Goal: Information Seeking & Learning: Learn about a topic

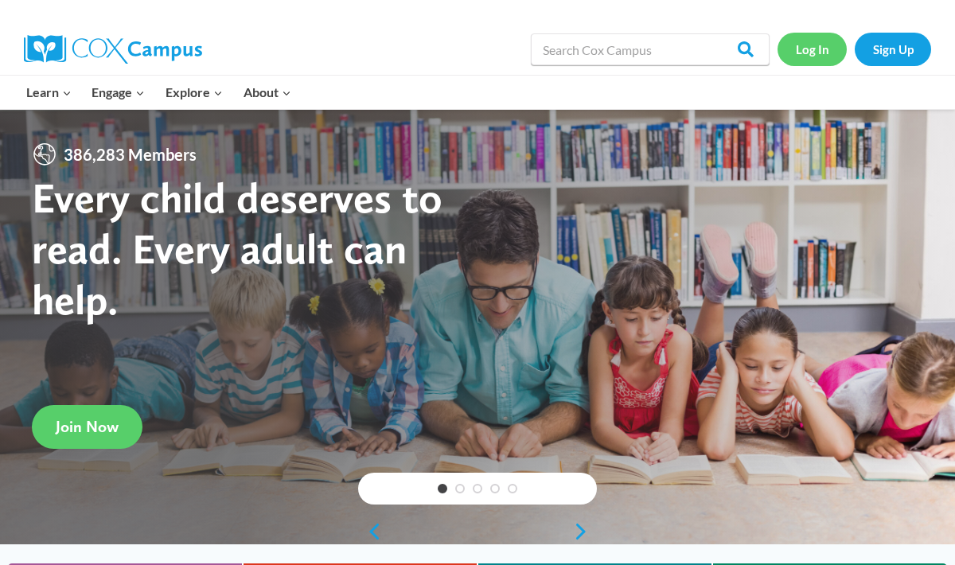
click at [818, 51] on link "Log In" at bounding box center [812, 49] width 69 height 33
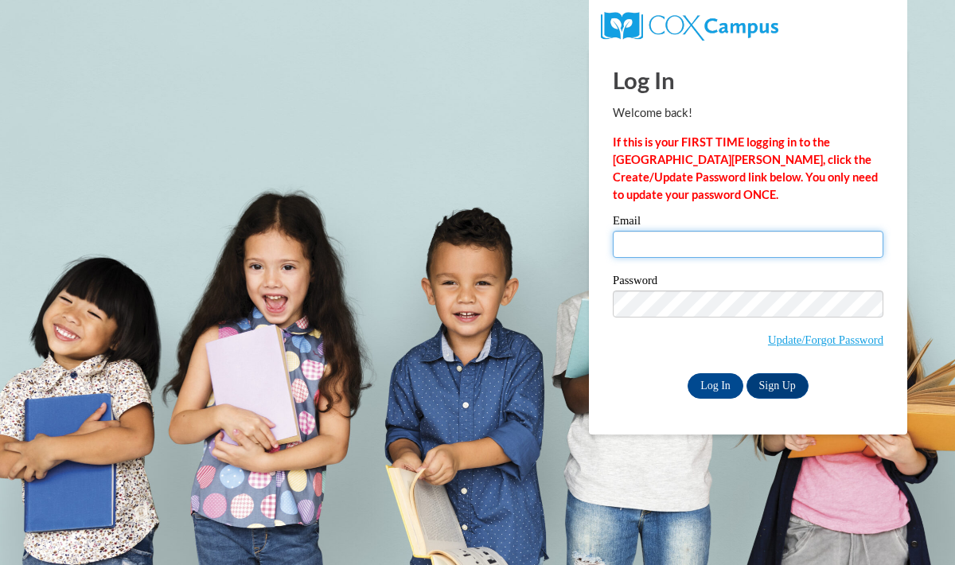
click at [639, 248] on input "Email" at bounding box center [748, 244] width 271 height 27
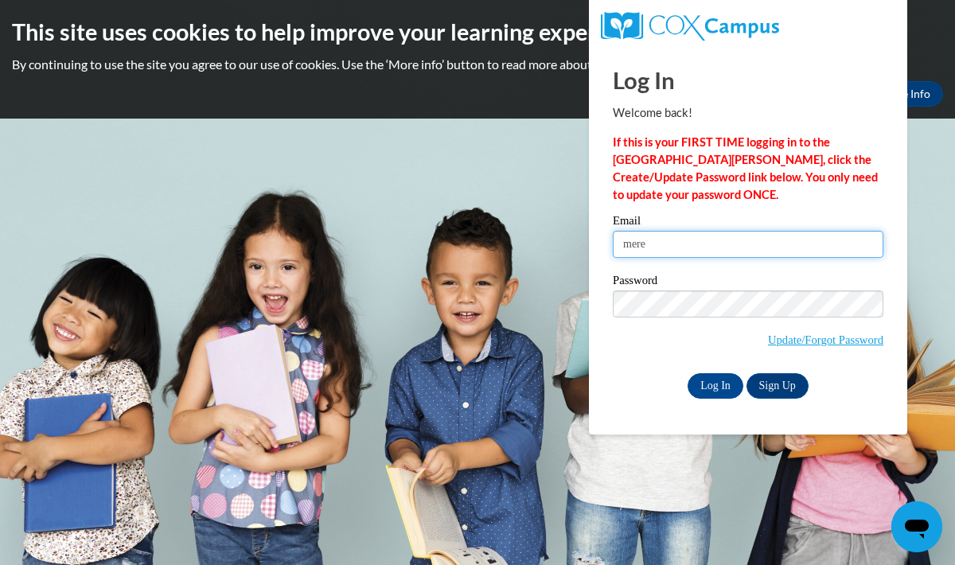
click at [673, 252] on input "mere" at bounding box center [748, 244] width 271 height 27
type input "meredith.yanke@franklin.k12.wi.us"
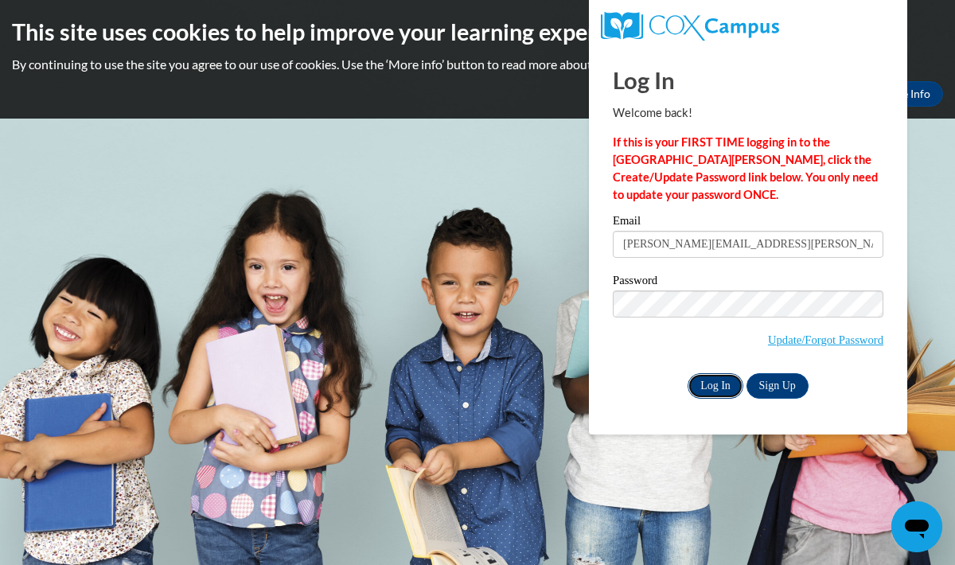
click at [713, 376] on input "Log In" at bounding box center [716, 385] width 56 height 25
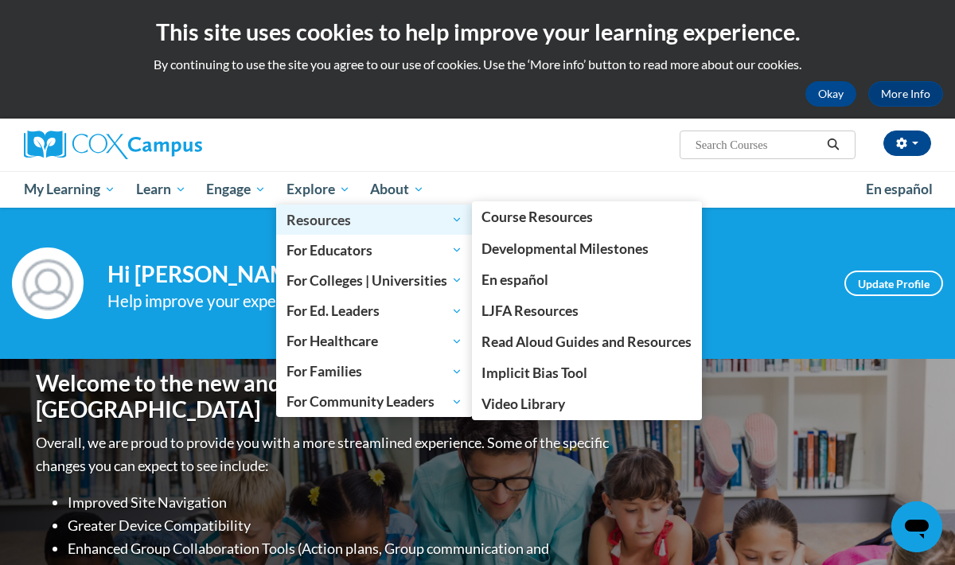
click at [318, 219] on span "Resources" at bounding box center [375, 219] width 176 height 19
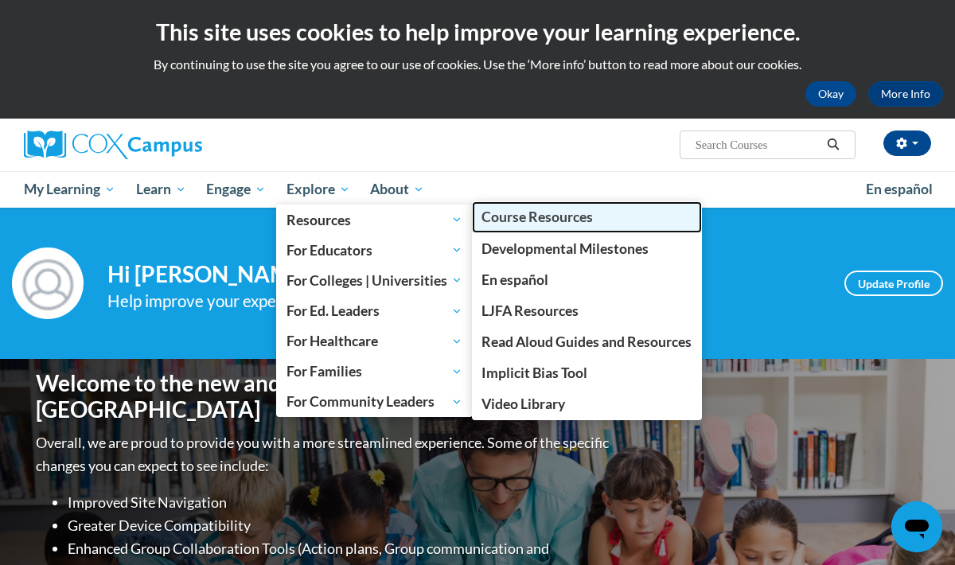
click at [513, 217] on span "Course Resources" at bounding box center [537, 217] width 111 height 17
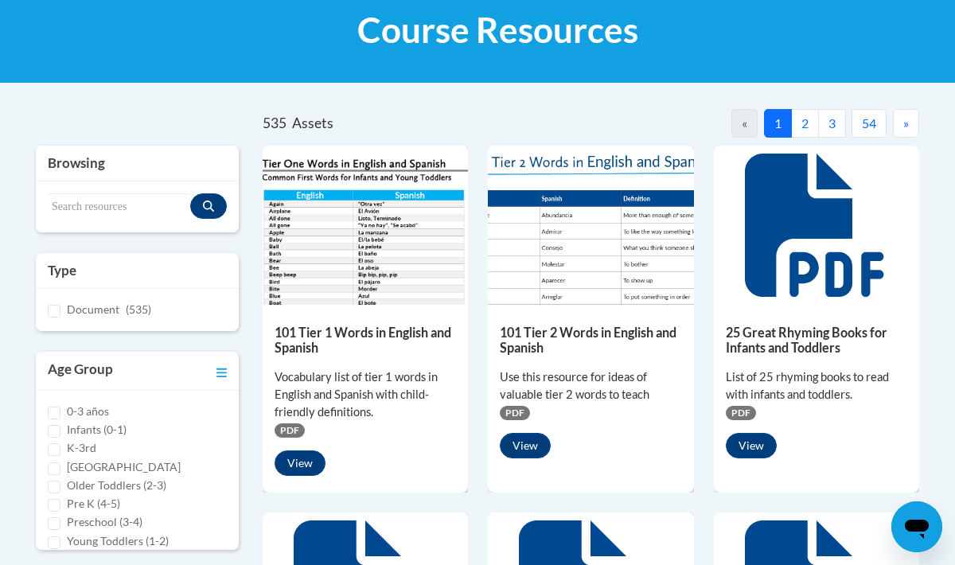
scroll to position [249, 0]
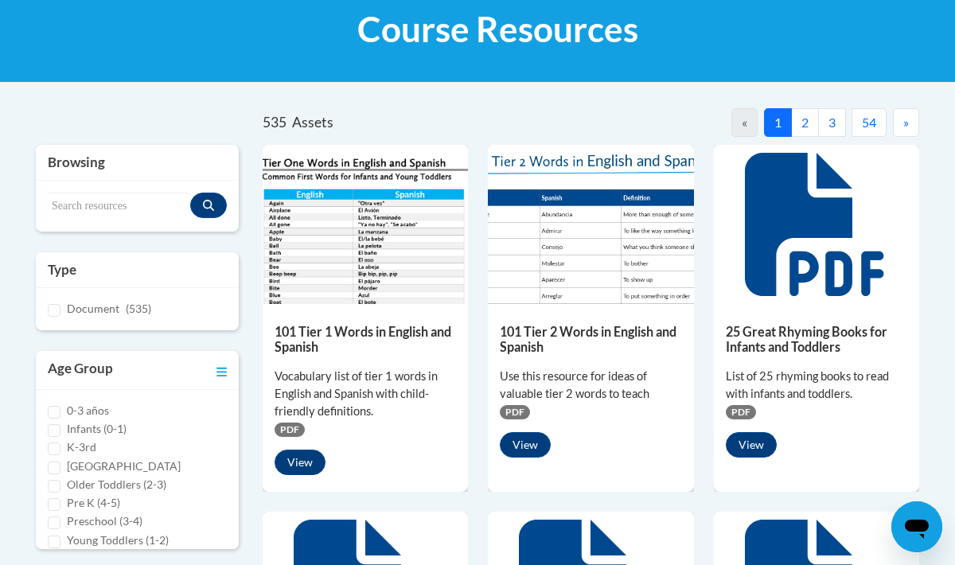
click at [96, 162] on h3 "Browsing" at bounding box center [137, 162] width 179 height 19
click at [82, 167] on h3 "Browsing" at bounding box center [137, 162] width 179 height 19
click at [82, 213] on input "Search resources" at bounding box center [119, 206] width 142 height 27
click at [219, 205] on button "Search resources" at bounding box center [208, 205] width 37 height 25
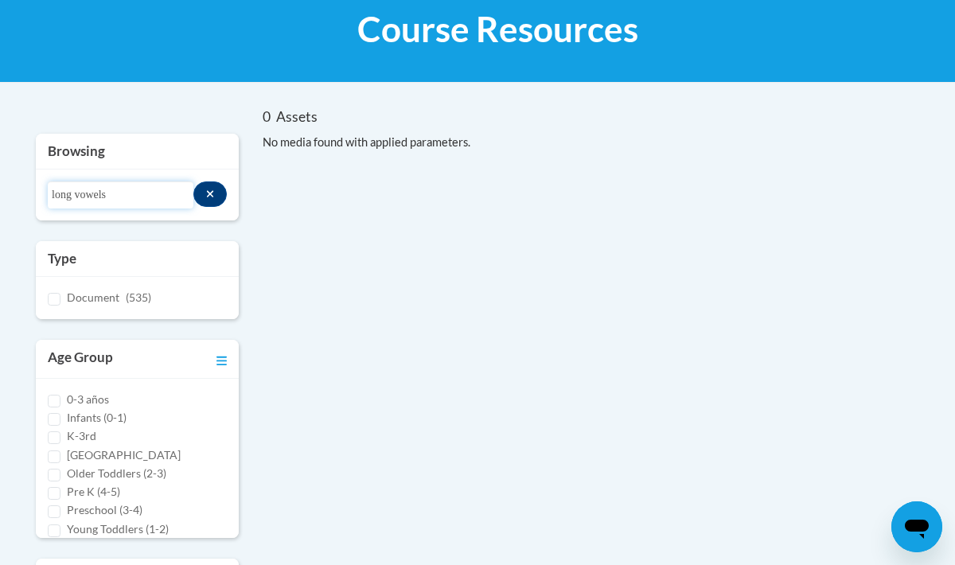
drag, startPoint x: 114, startPoint y: 199, endPoint x: 21, endPoint y: 199, distance: 93.1
click at [21, 199] on div "0 Assets « 1 » Browsing Search resources long vowels Type Document (535)" at bounding box center [477, 442] width 931 height 669
type input "silent e"
click at [139, 199] on input "silent e" at bounding box center [121, 194] width 146 height 27
click at [216, 193] on button "Search resources" at bounding box center [210, 193] width 34 height 25
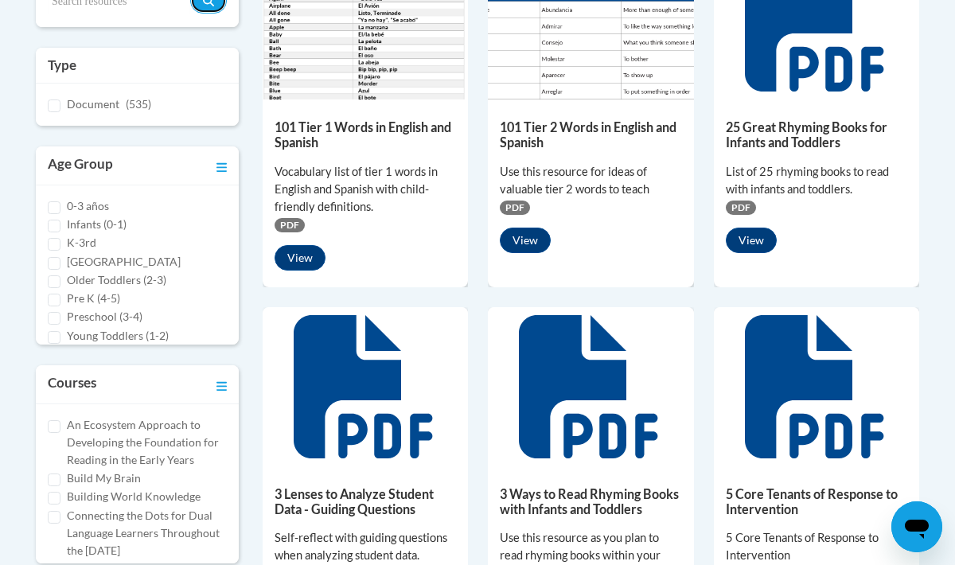
scroll to position [459, 0]
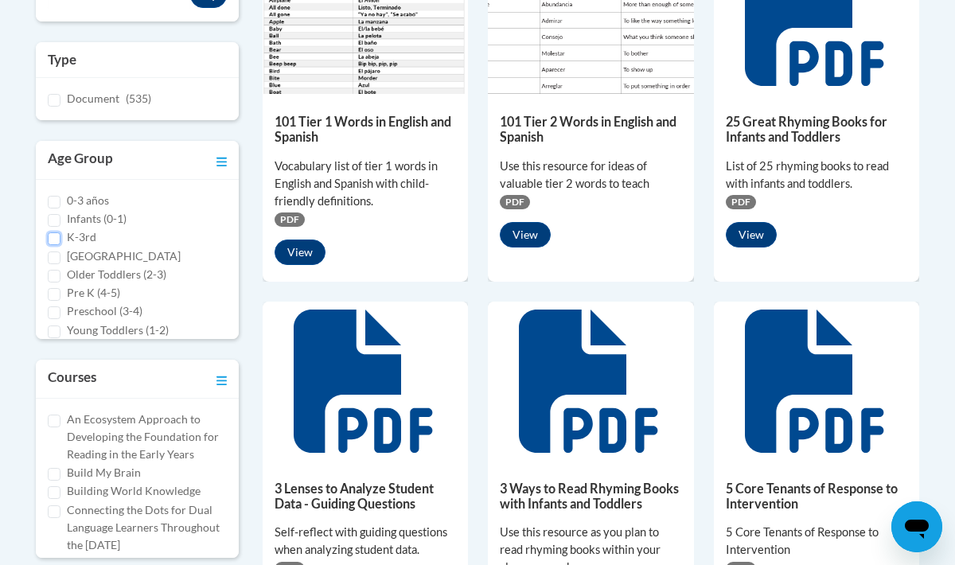
click at [53, 236] on input "K-3rd" at bounding box center [54, 238] width 13 height 13
checkbox input "true"
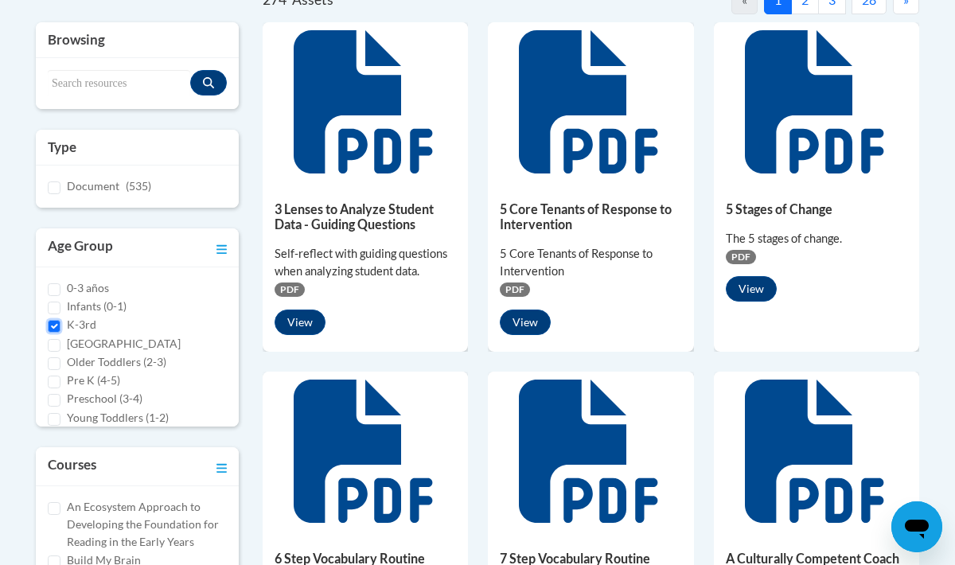
scroll to position [0, 0]
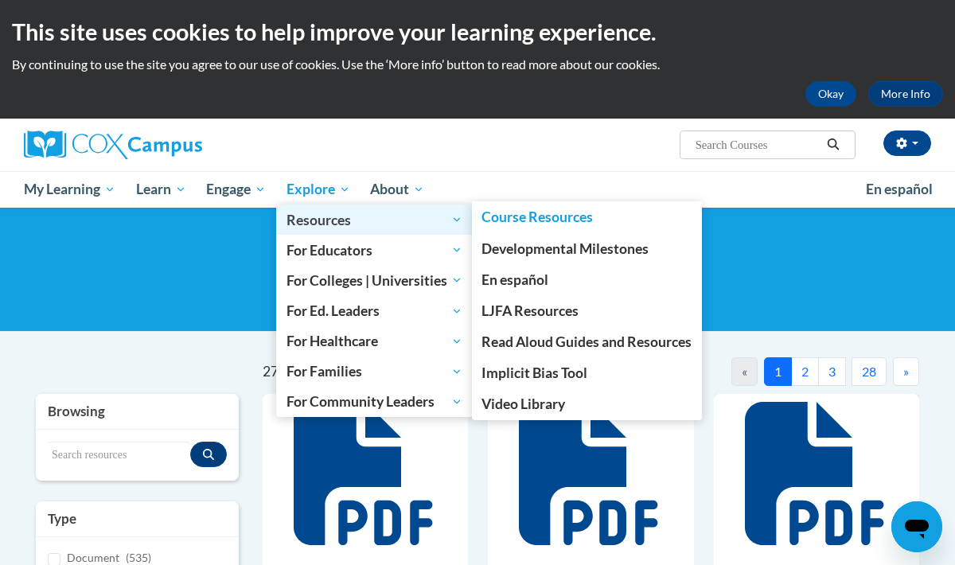
click at [306, 218] on span "Resources" at bounding box center [375, 219] width 176 height 19
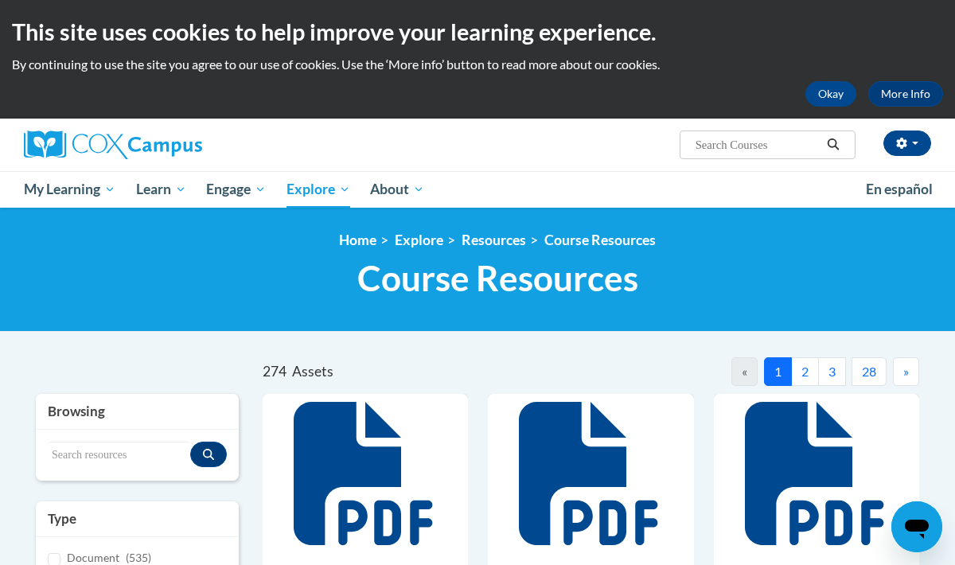
click at [713, 143] on input "Search..." at bounding box center [757, 144] width 127 height 19
type input "long vowels"
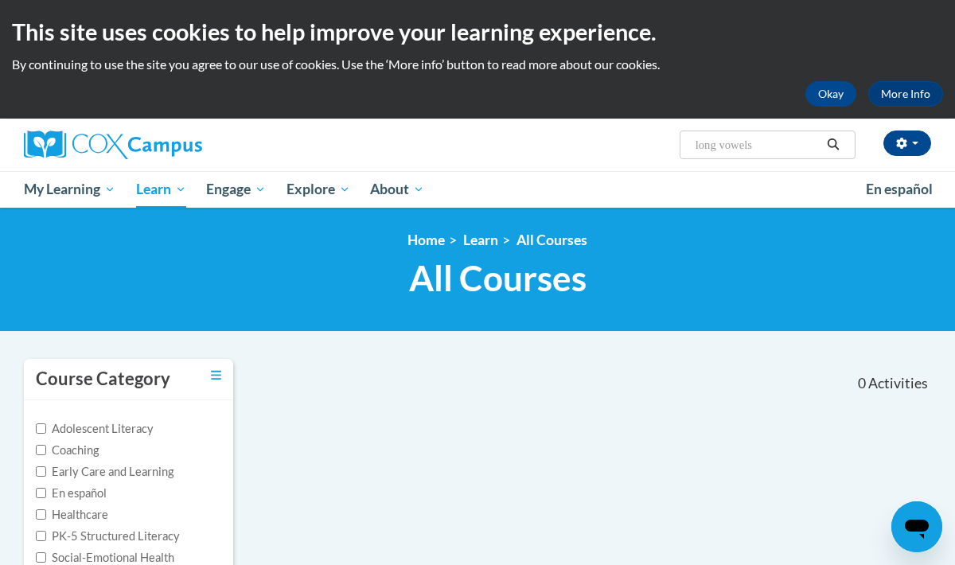
drag, startPoint x: 777, startPoint y: 146, endPoint x: 684, endPoint y: 146, distance: 93.1
click at [684, 146] on span "Search Search... long vowels" at bounding box center [768, 145] width 176 height 29
type input "silent e"
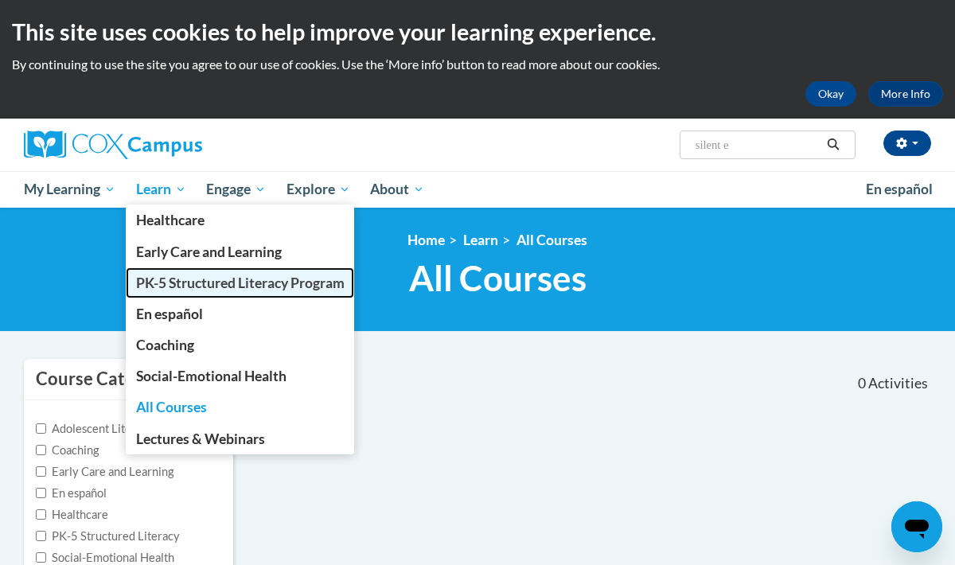
click at [189, 288] on span "PK-5 Structured Literacy Program" at bounding box center [240, 283] width 209 height 17
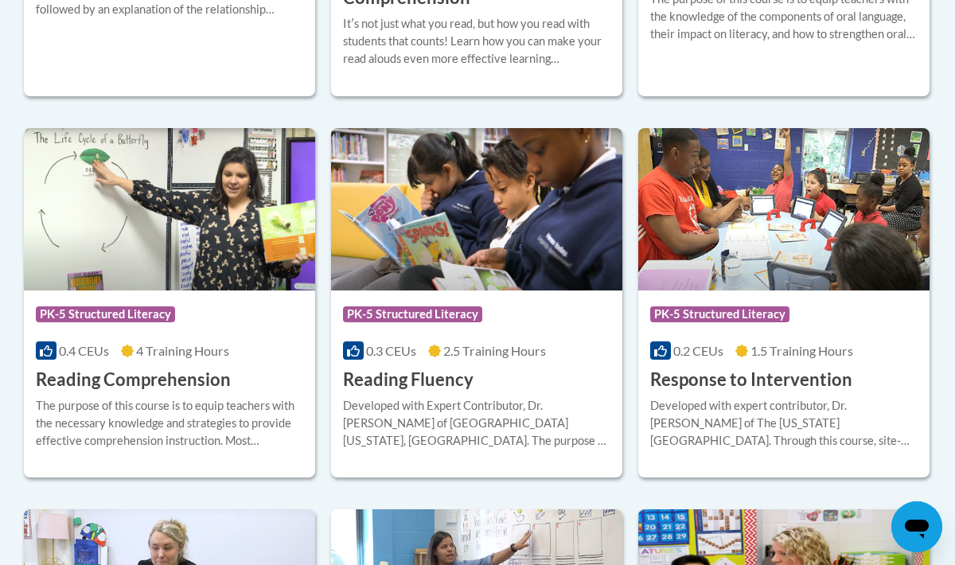
scroll to position [2111, 0]
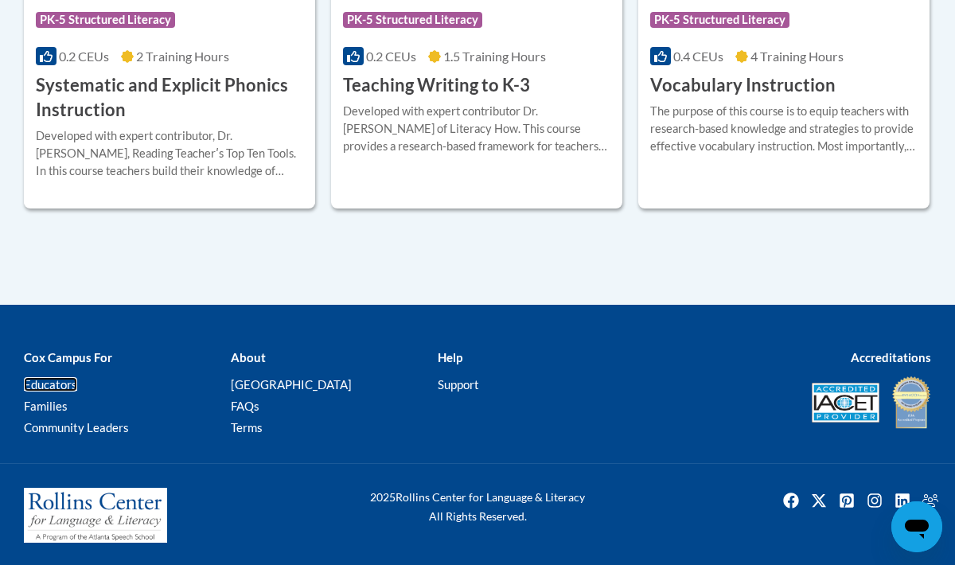
click at [49, 381] on link "Educators" at bounding box center [50, 384] width 53 height 14
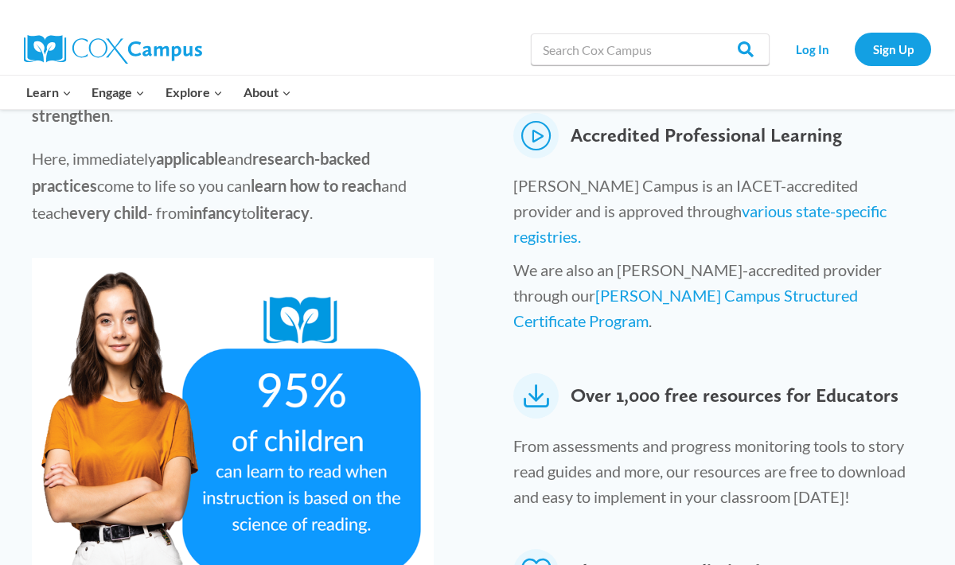
scroll to position [784, 0]
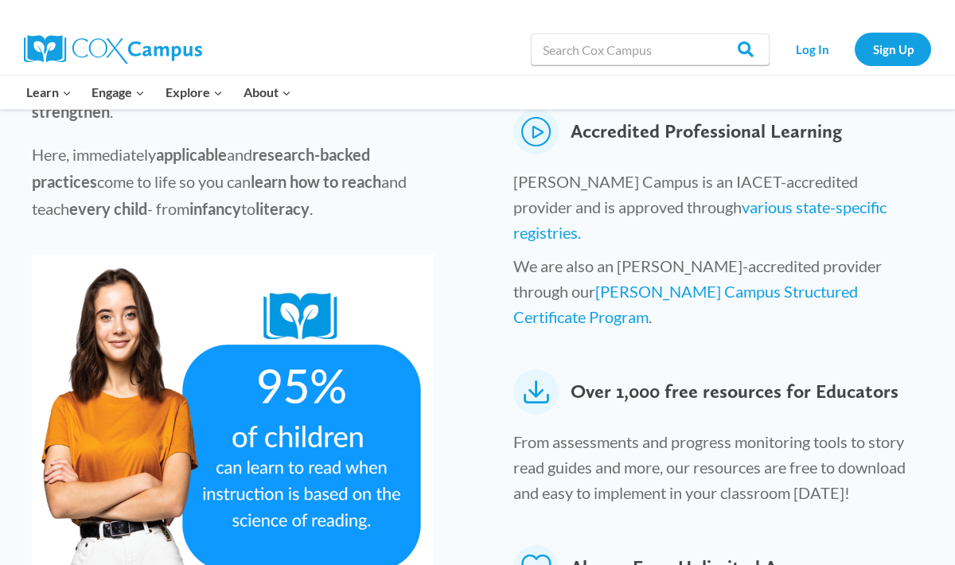
click at [537, 369] on icon at bounding box center [535, 391] width 45 height 45
click at [641, 369] on span "Over 1,000 free resources for Educators" at bounding box center [735, 391] width 328 height 45
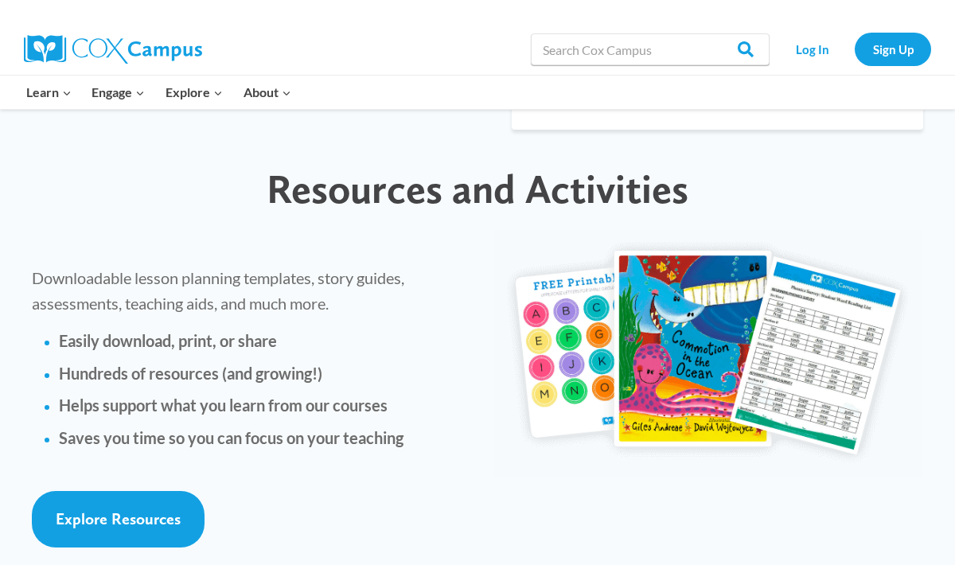
scroll to position [3665, 0]
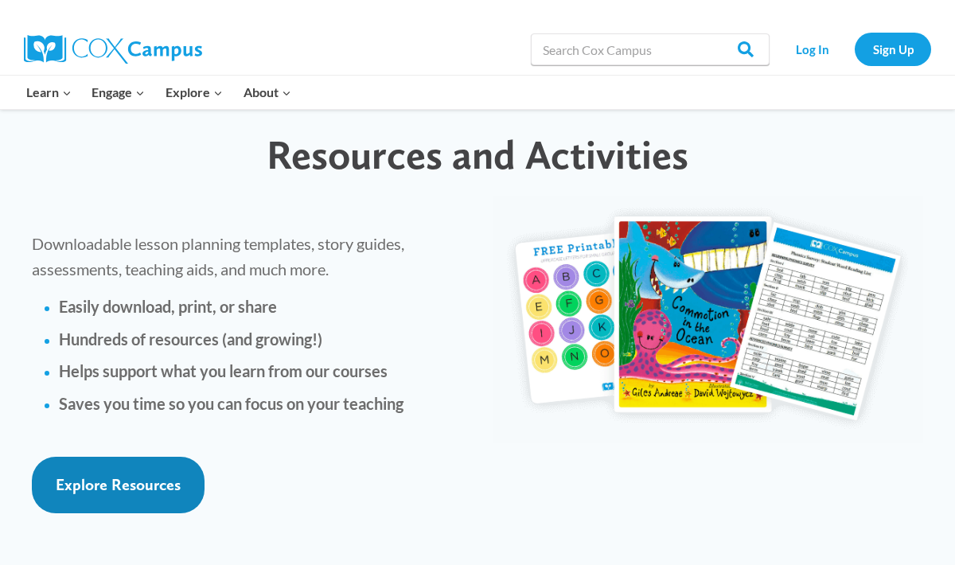
click at [139, 475] on span "Explore Resources" at bounding box center [118, 484] width 125 height 19
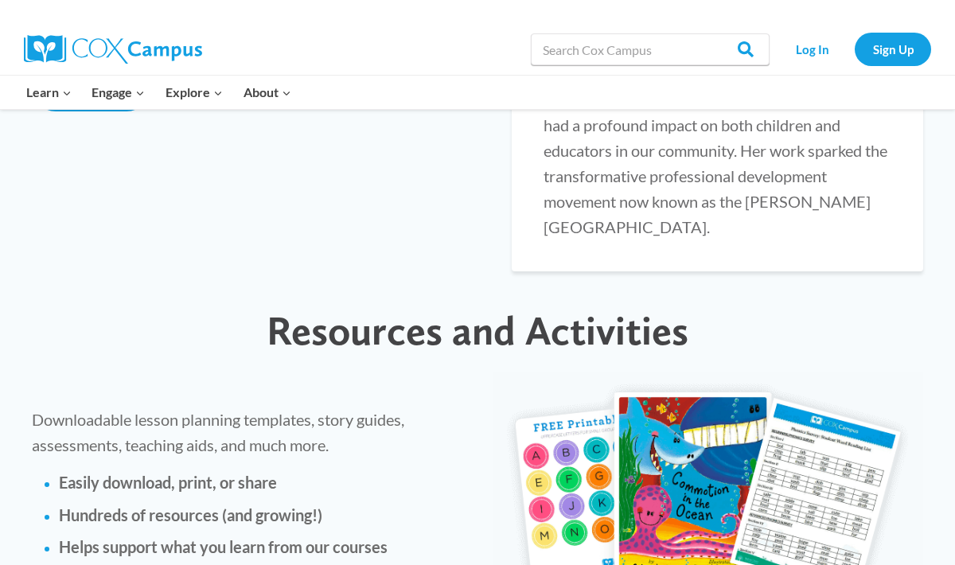
scroll to position [3488, 0]
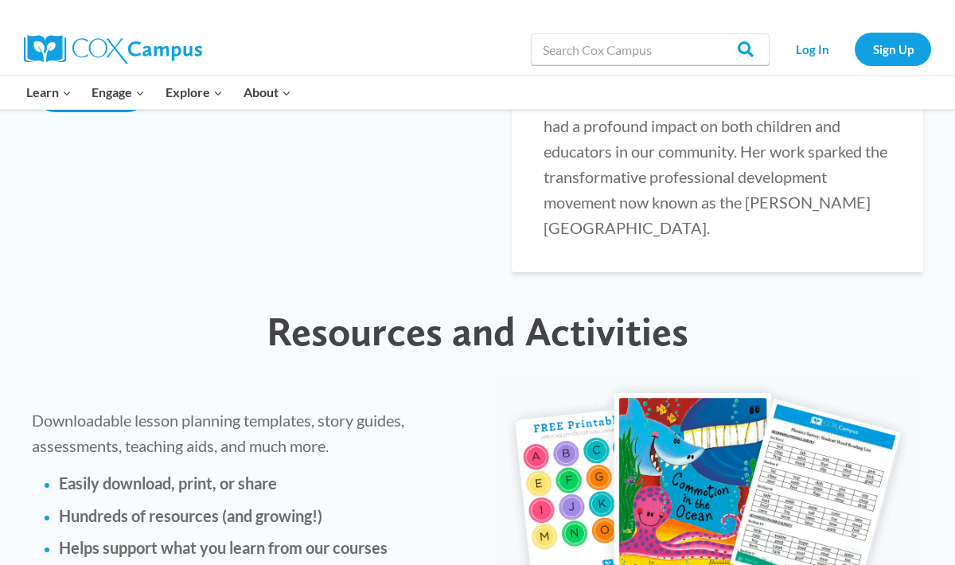
click at [685, 373] on img at bounding box center [709, 497] width 430 height 248
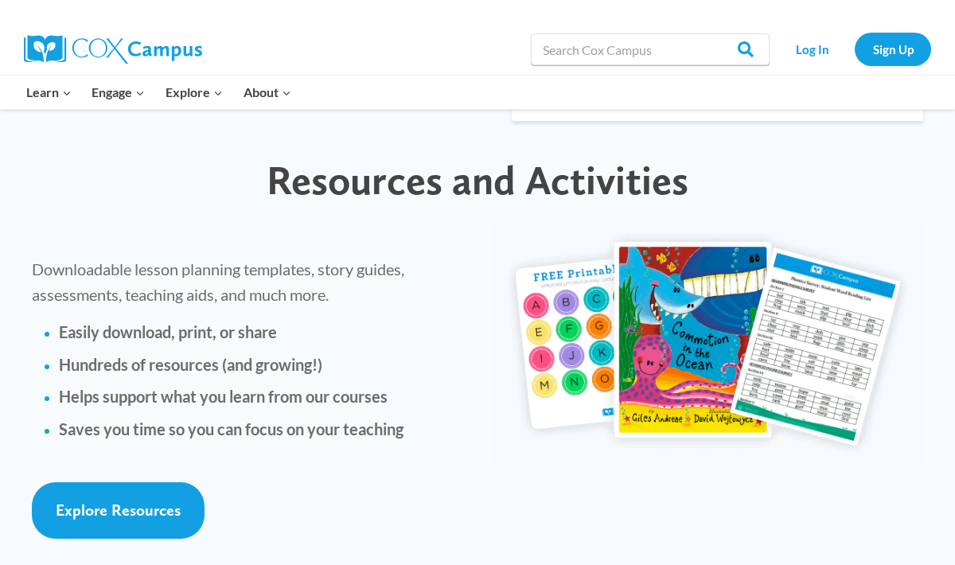
scroll to position [3642, 0]
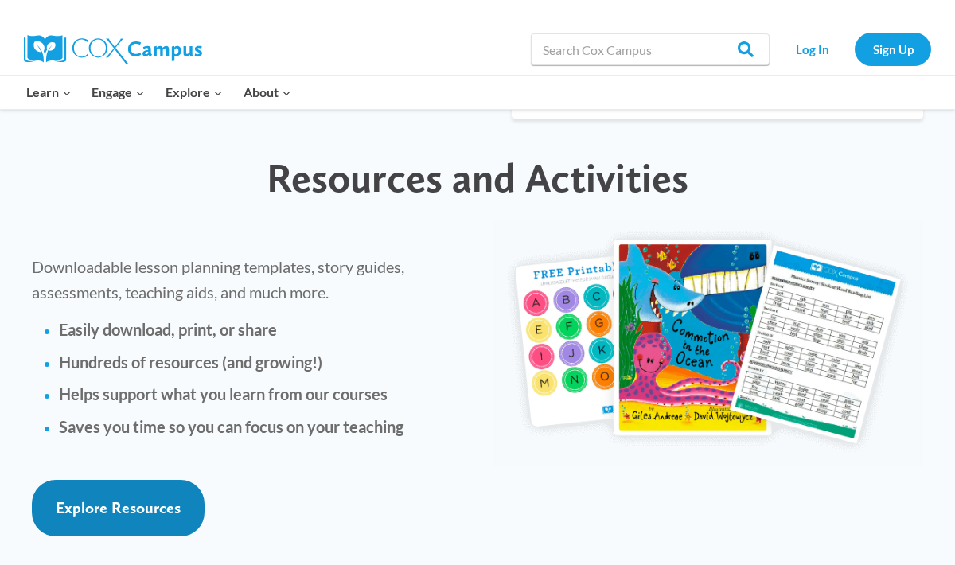
click at [106, 498] on span "Explore Resources" at bounding box center [118, 507] width 125 height 19
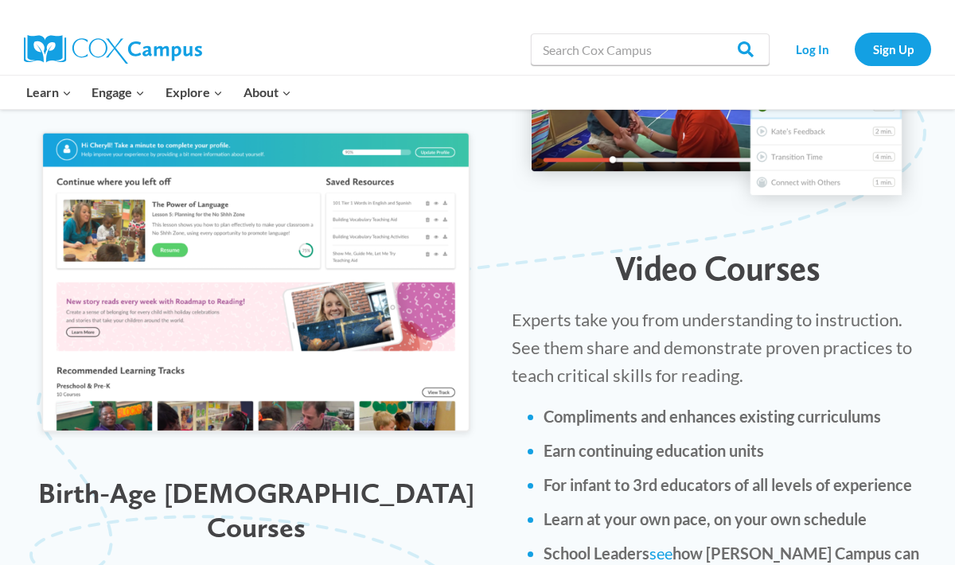
scroll to position [1848, 0]
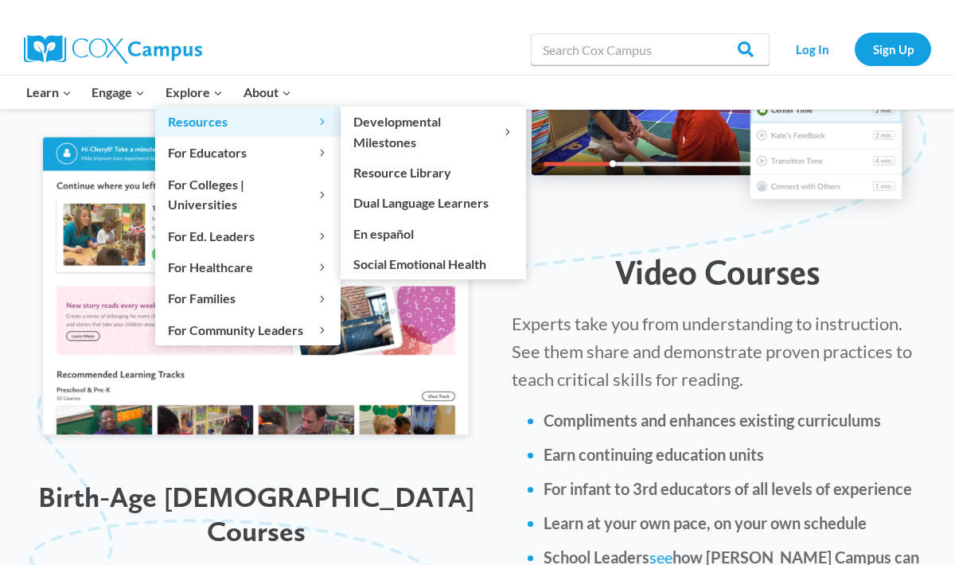
click at [193, 120] on span "Resources Expand" at bounding box center [248, 121] width 160 height 21
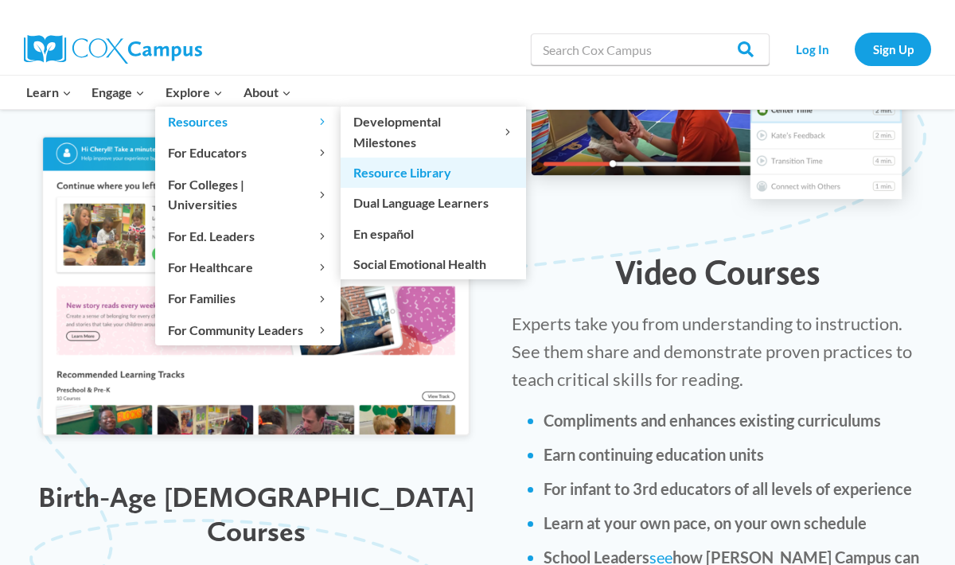
click at [378, 175] on link "Resource Library" at bounding box center [433, 173] width 185 height 30
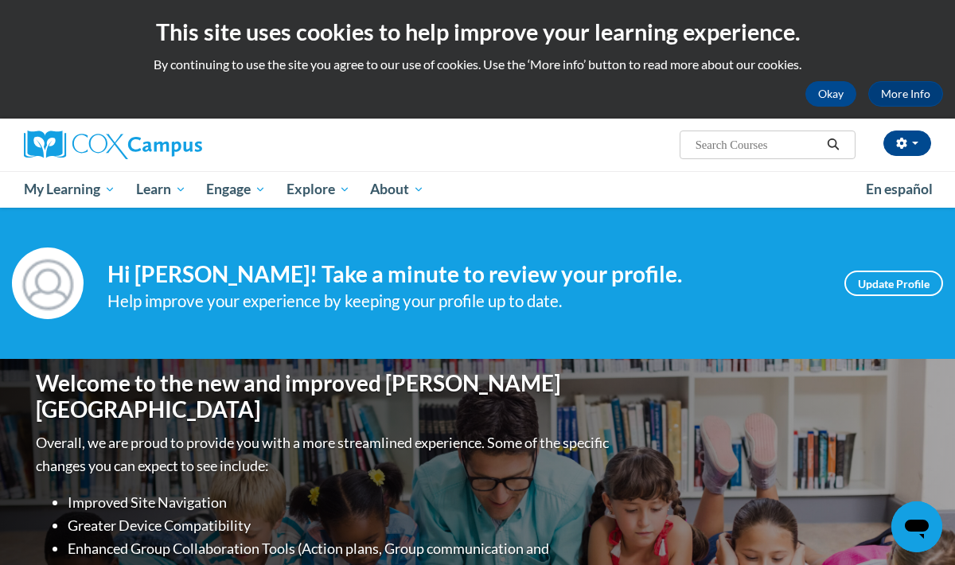
click at [772, 142] on input "Search..." at bounding box center [757, 144] width 127 height 19
type input "long vewels"
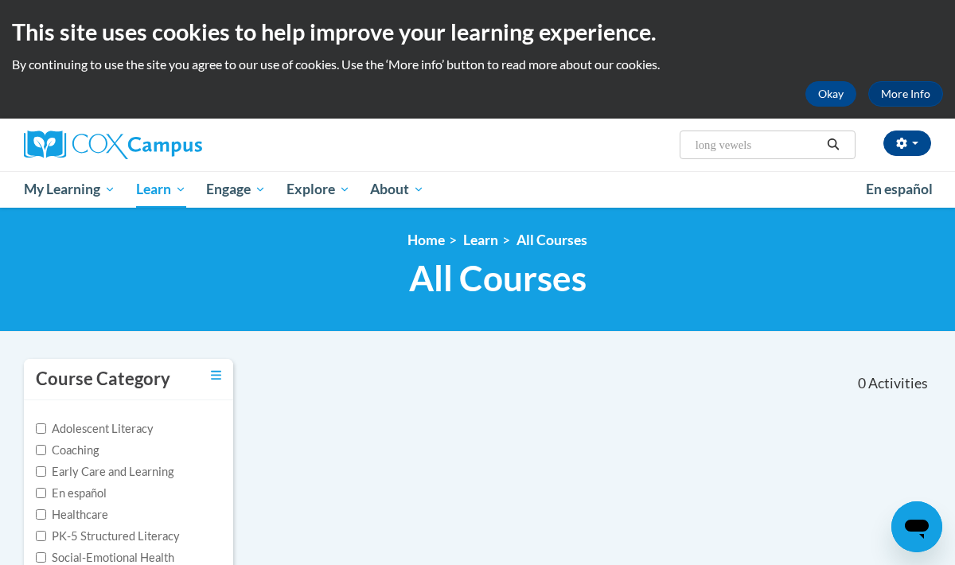
drag, startPoint x: 763, startPoint y: 150, endPoint x: 633, endPoint y: 150, distance: 129.8
click at [633, 150] on div "Meredith Yanke (America/Chicago UTC-05:00) My Profile Inbox My Transcripts Log …" at bounding box center [632, 139] width 621 height 41
type input "vowels"
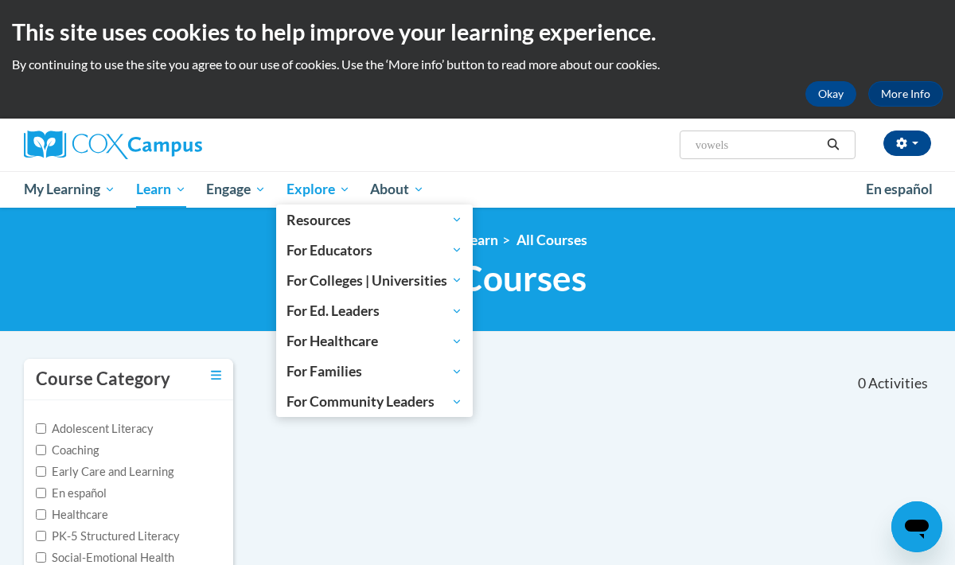
click at [306, 191] on span "Explore" at bounding box center [319, 189] width 64 height 19
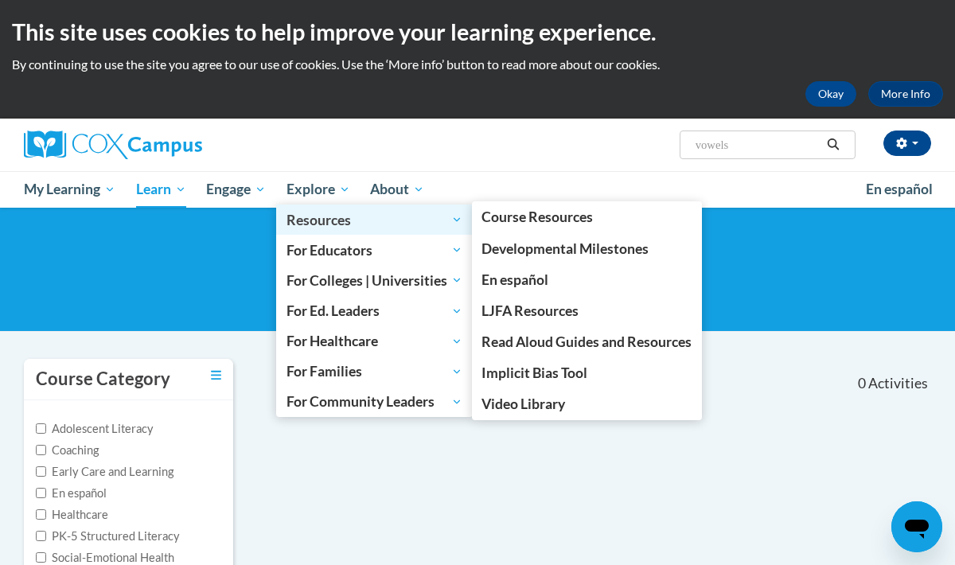
click at [318, 219] on span "Resources" at bounding box center [375, 219] width 176 height 19
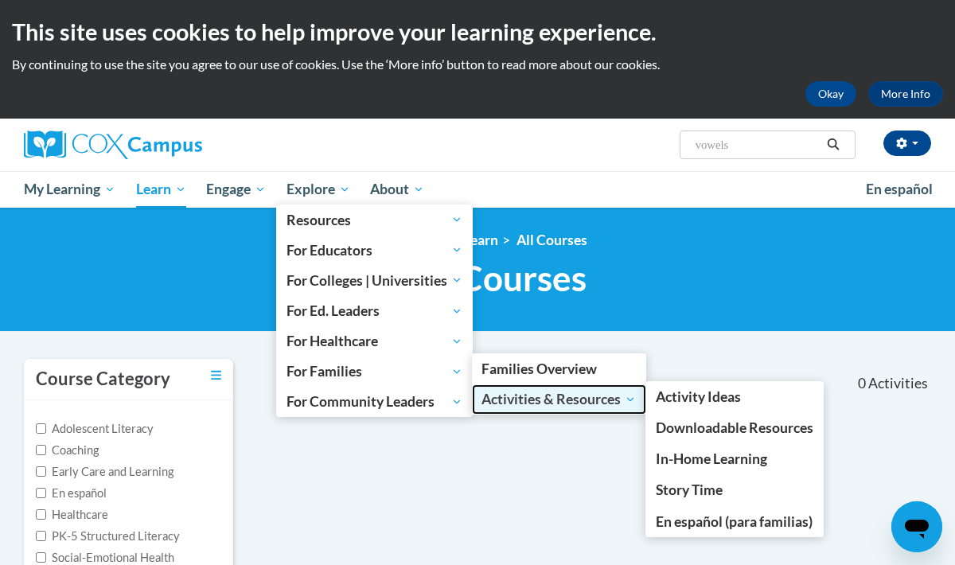
click at [521, 400] on span "Activities & Resources" at bounding box center [559, 399] width 154 height 19
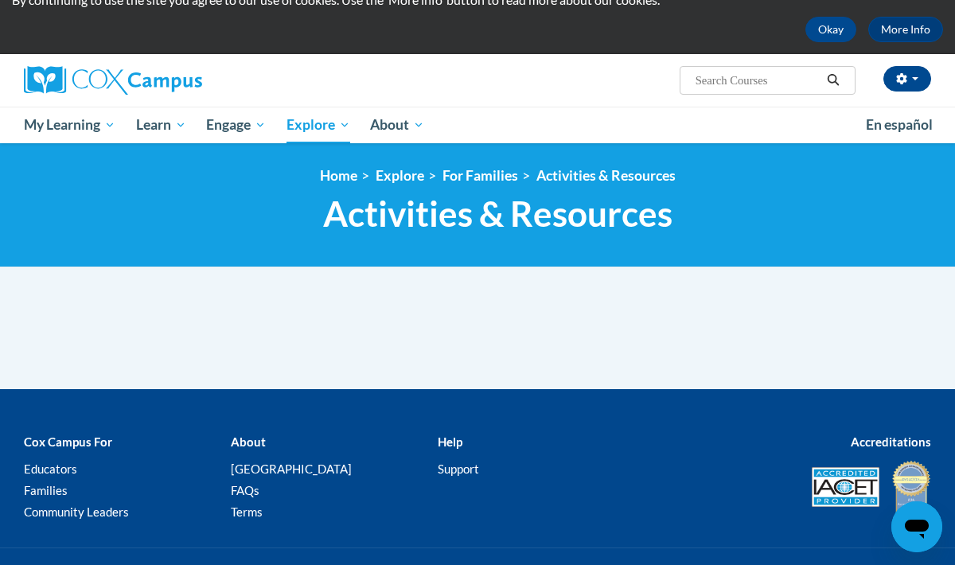
scroll to position [61, 0]
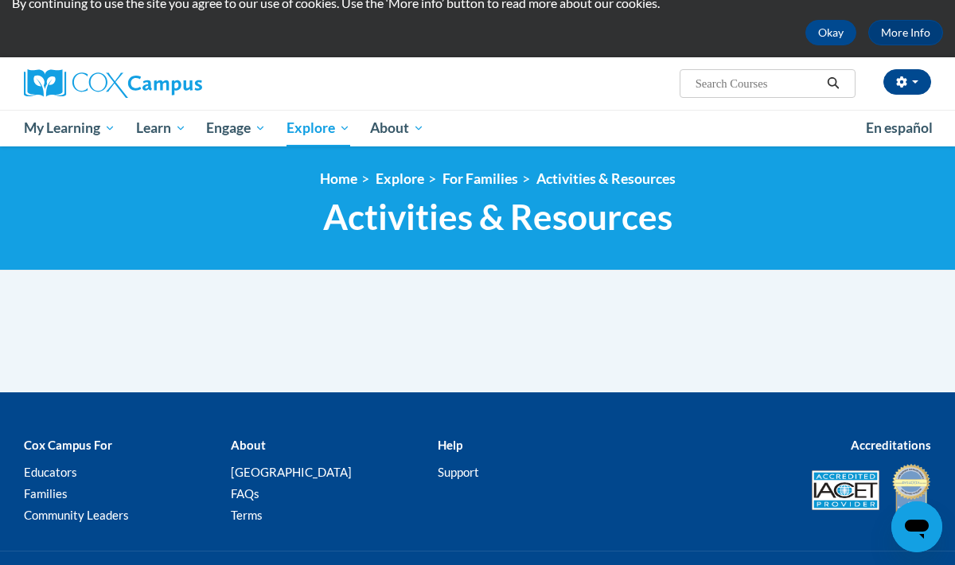
click at [485, 228] on span "Activities & Resources" at bounding box center [497, 217] width 349 height 42
click at [576, 178] on link "Activities & Resources" at bounding box center [606, 178] width 139 height 17
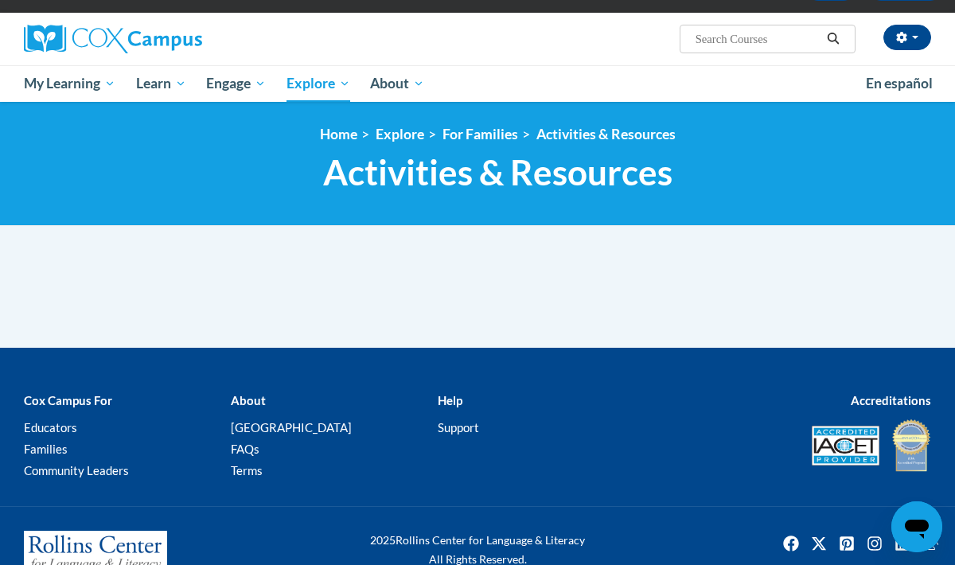
scroll to position [150, 0]
